Goal: Task Accomplishment & Management: Manage account settings

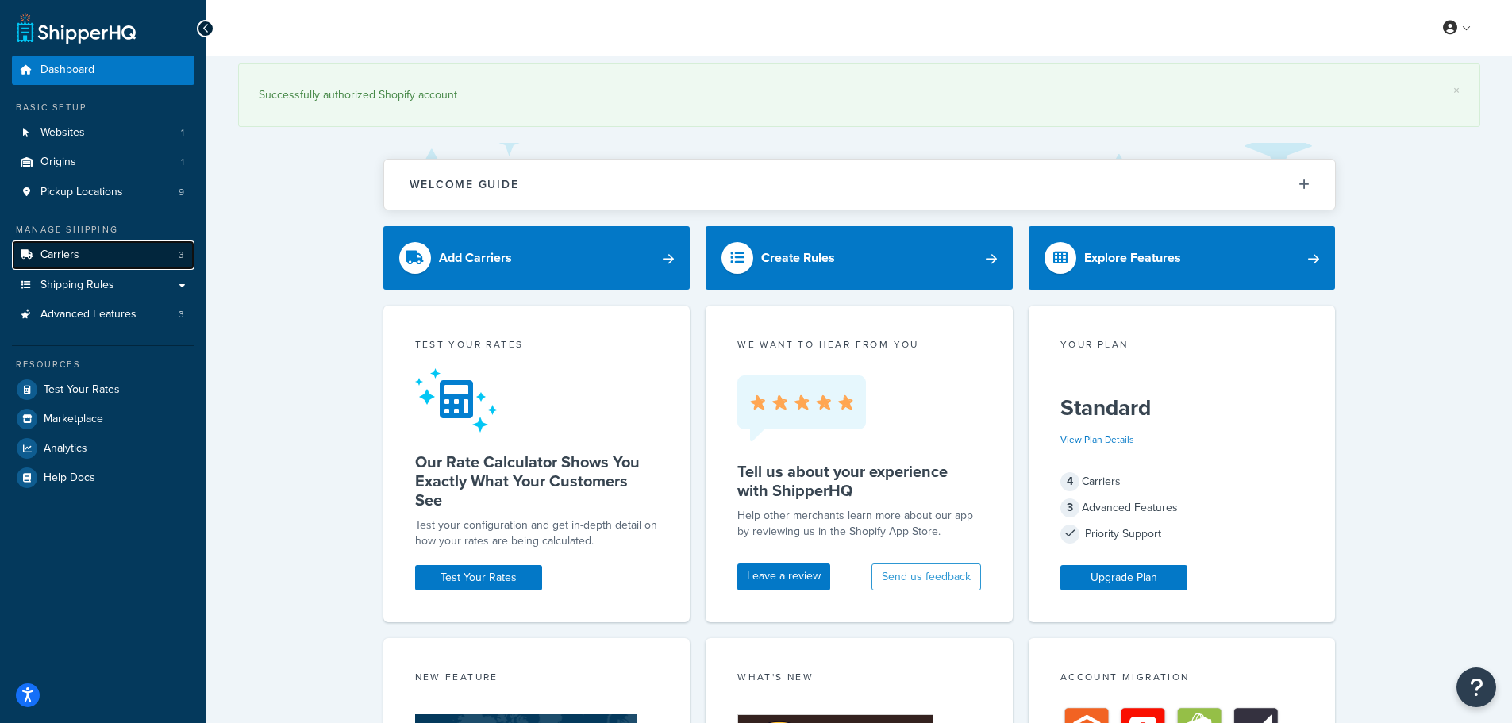
click at [132, 263] on link "Carriers 3" at bounding box center [103, 254] width 183 height 29
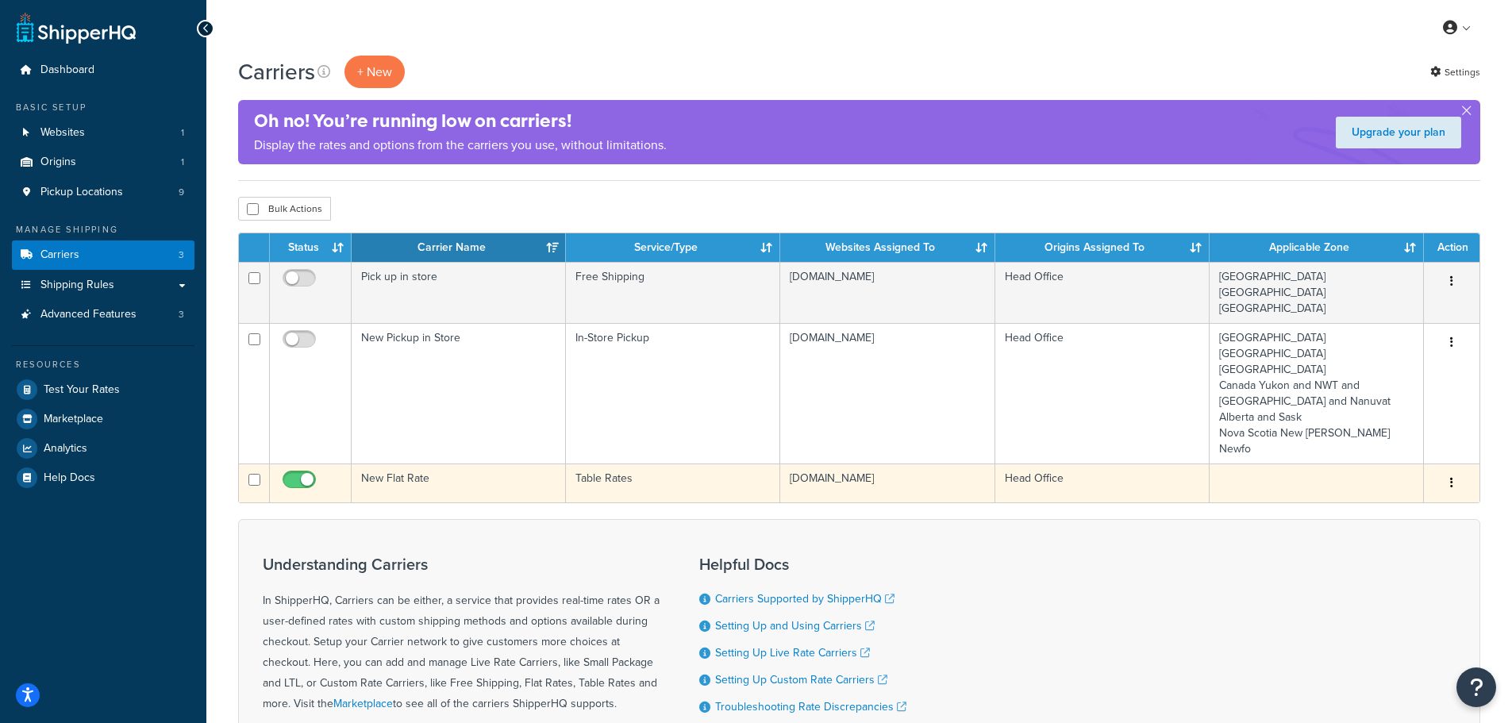
click at [1459, 471] on button "button" at bounding box center [1451, 483] width 22 height 25
click at [1402, 431] on link "Edit" at bounding box center [1387, 445] width 125 height 33
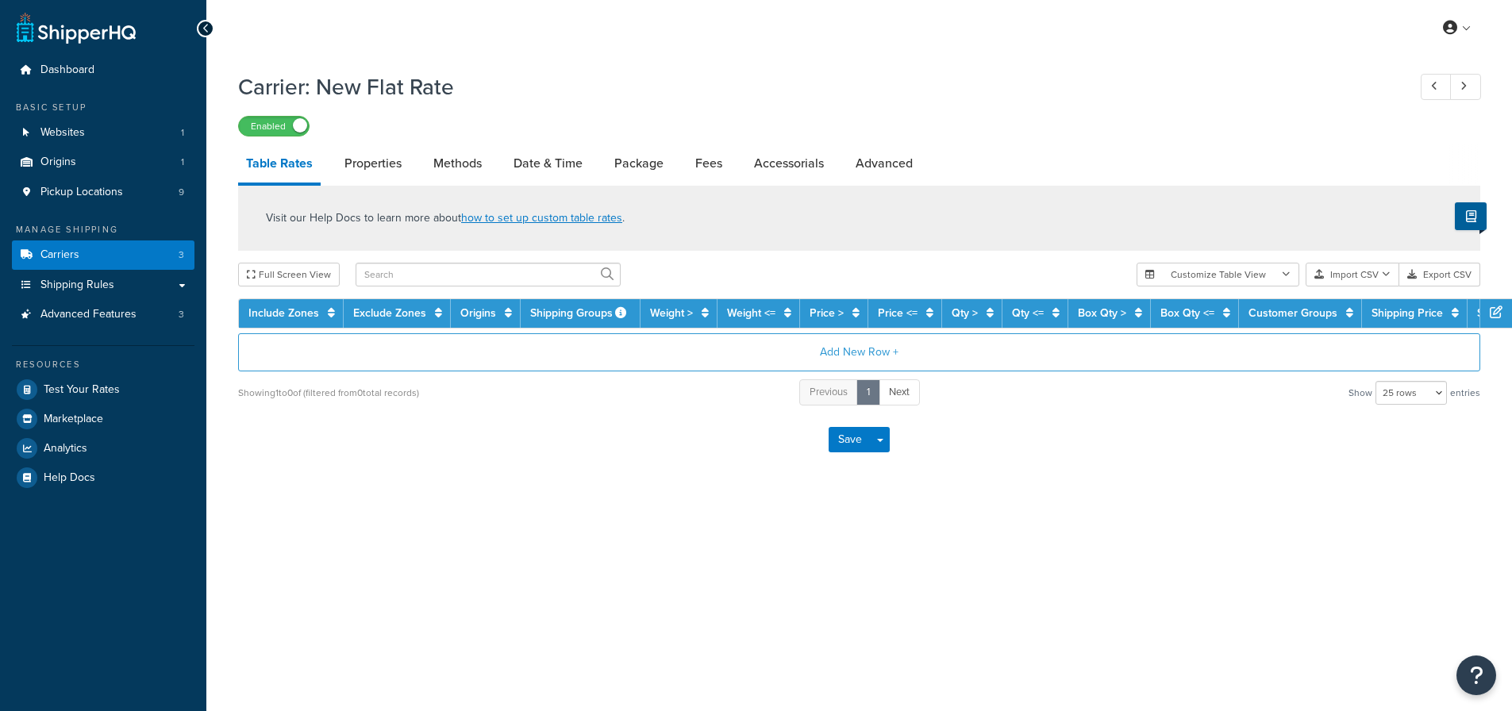
select select "25"
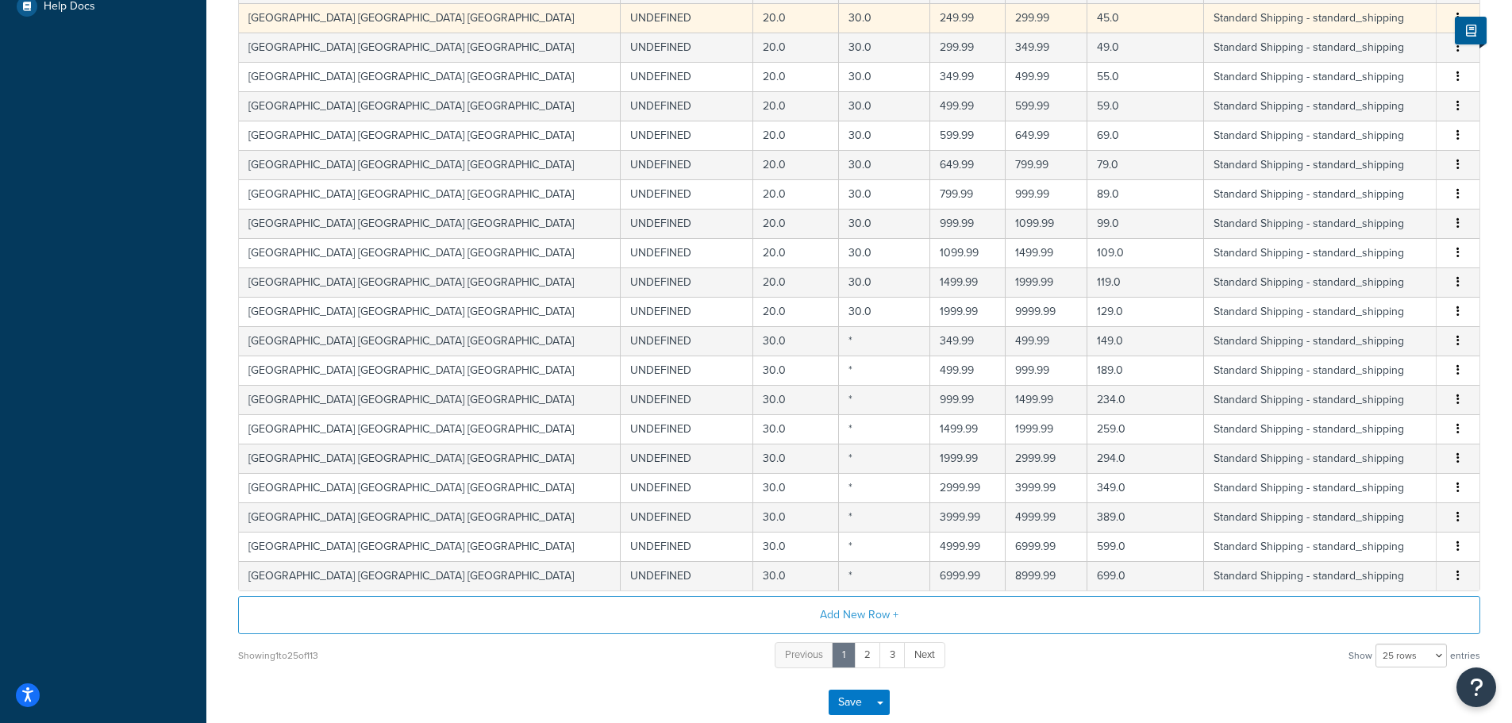
scroll to position [565, 0]
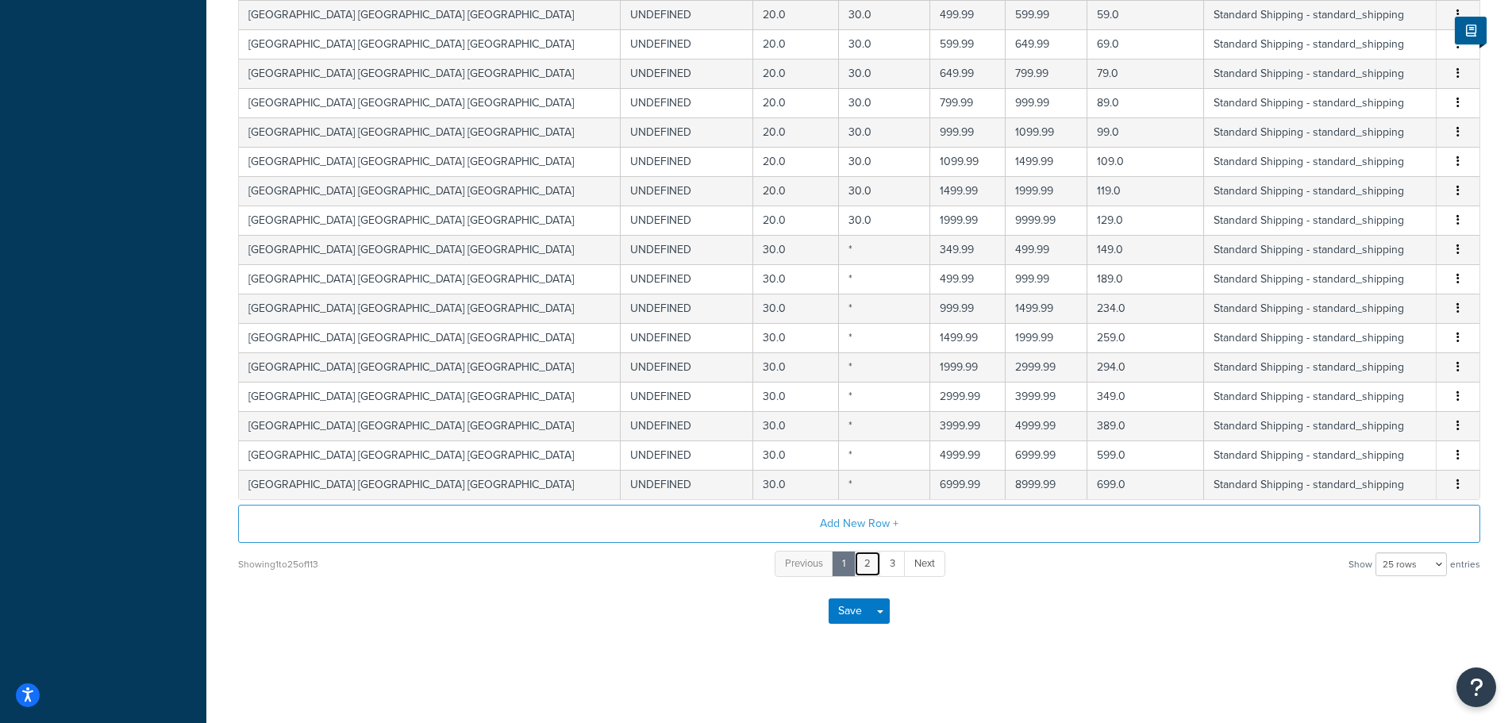
click at [869, 560] on link "2" at bounding box center [867, 564] width 27 height 26
click at [882, 558] on link "3" at bounding box center [880, 564] width 26 height 26
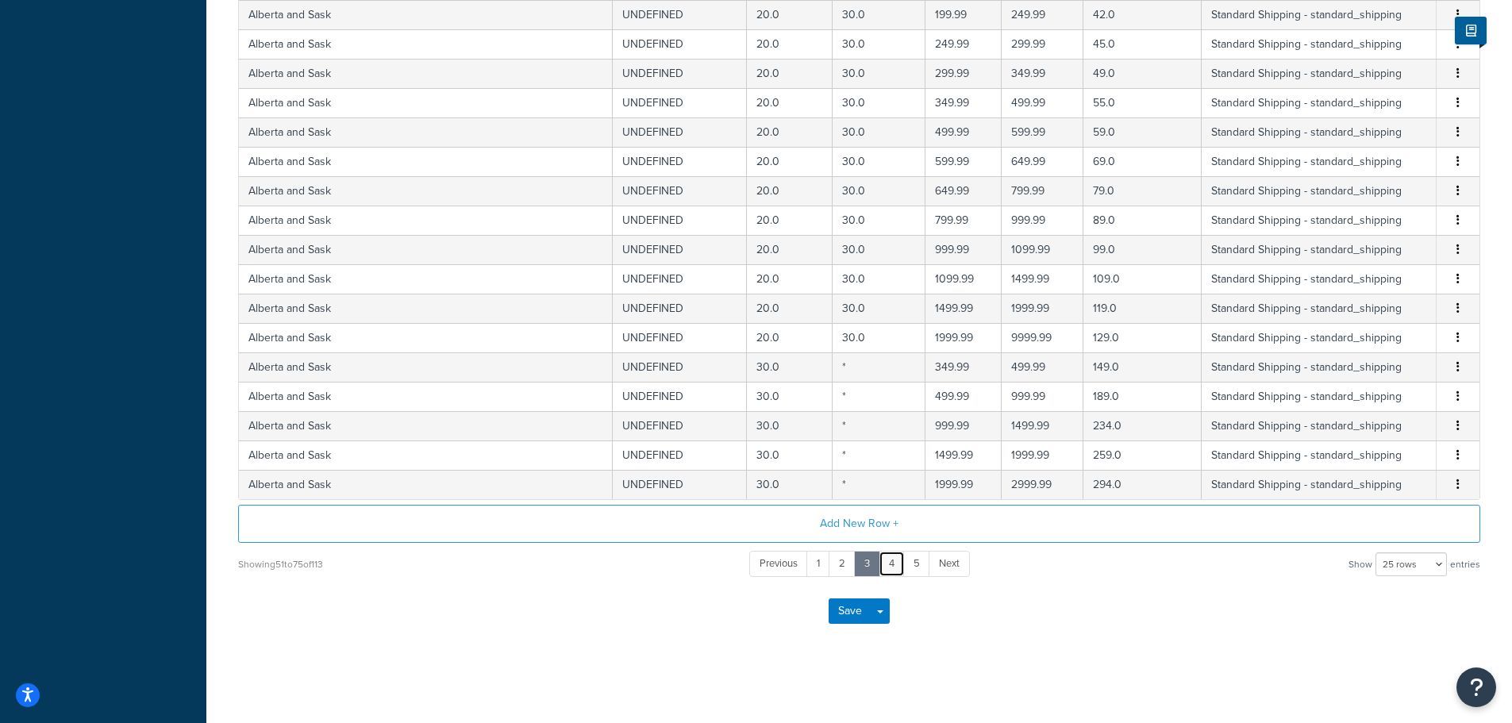
click at [888, 563] on link "4" at bounding box center [892, 564] width 26 height 26
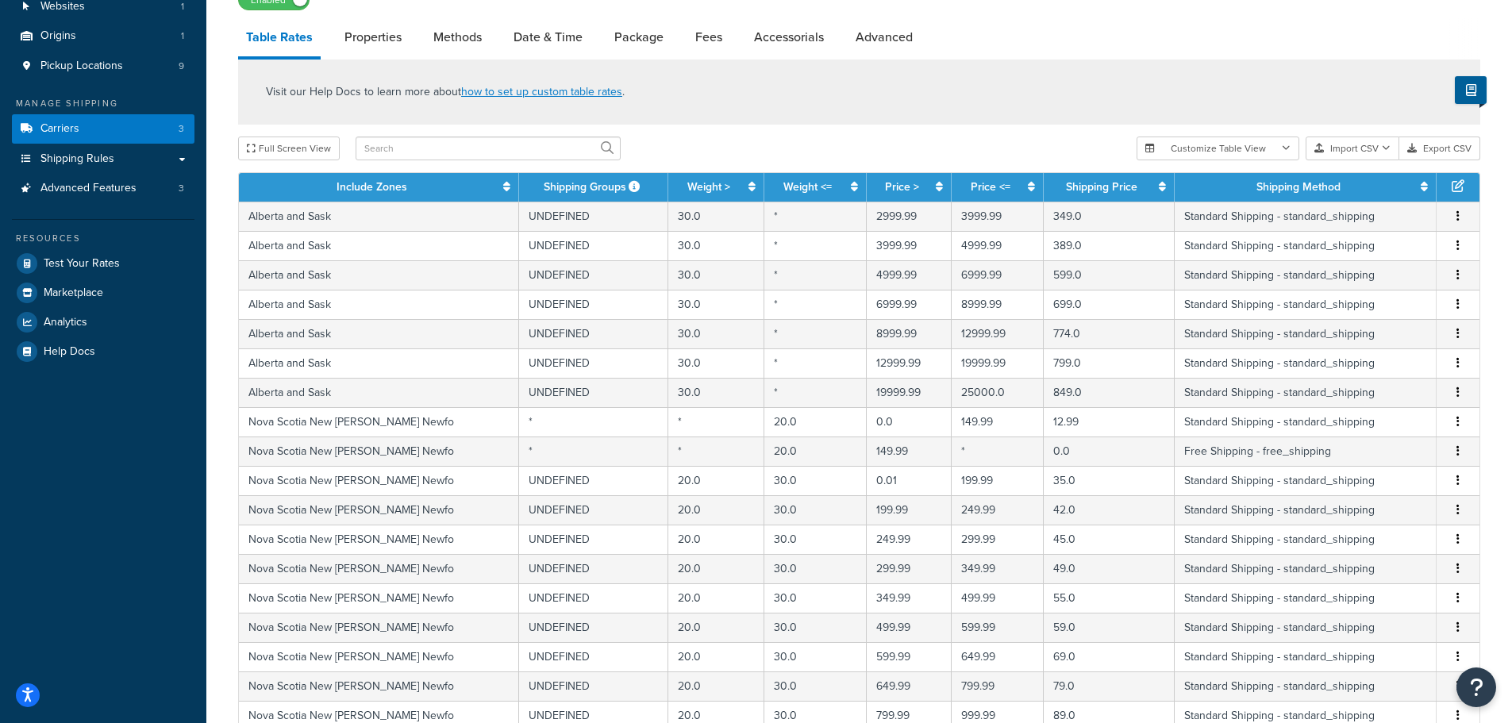
scroll to position [159, 0]
